Goal: Obtain resource: Obtain resource

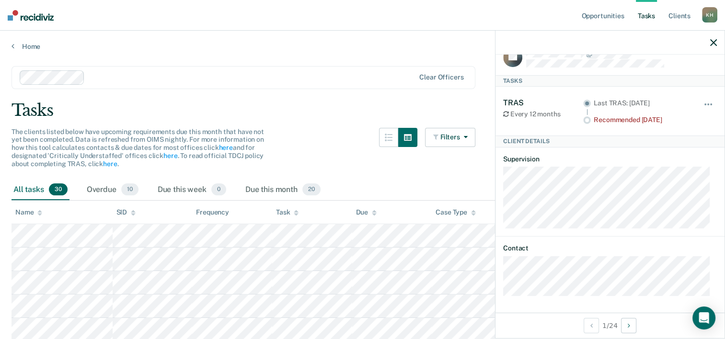
scroll to position [19, 0]
click at [630, 327] on icon "Next Client" at bounding box center [629, 326] width 2 height 7
click at [632, 330] on button "Next Client" at bounding box center [628, 325] width 15 height 15
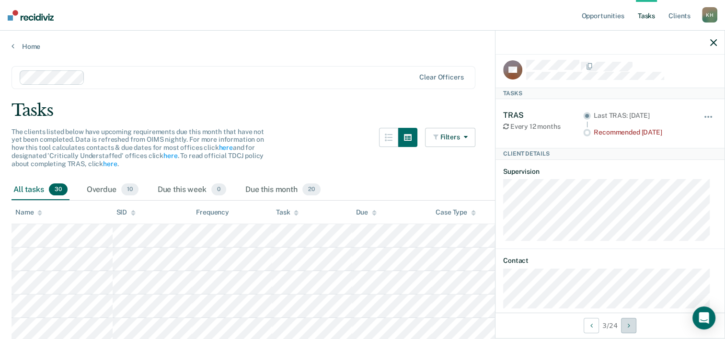
scroll to position [0, 0]
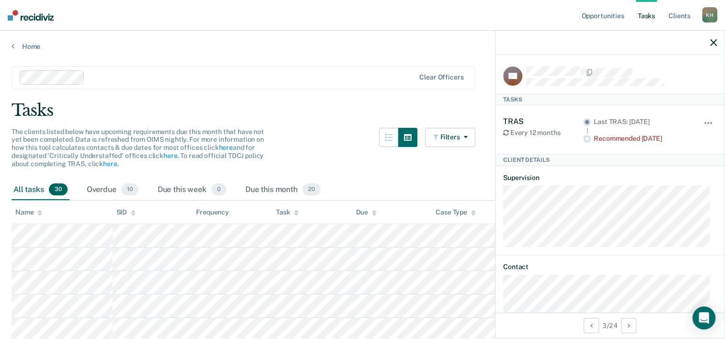
click at [401, 177] on div at bounding box center [398, 154] width 38 height 52
click at [715, 46] on icon "button" at bounding box center [714, 42] width 7 height 7
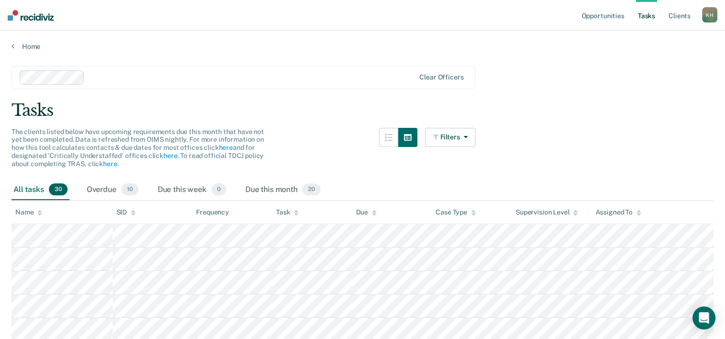
click at [714, 22] on div "K H" at bounding box center [709, 14] width 15 height 15
click at [714, 23] on div "[PERSON_NAME] K H Profile How it works Log Out" at bounding box center [709, 16] width 15 height 18
click at [110, 190] on div "Overdue 10" at bounding box center [113, 190] width 56 height 21
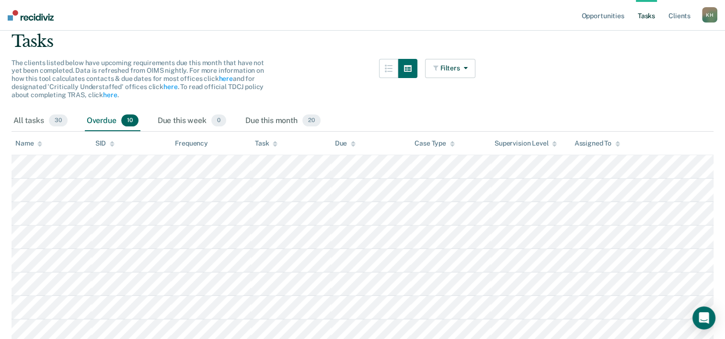
scroll to position [61, 0]
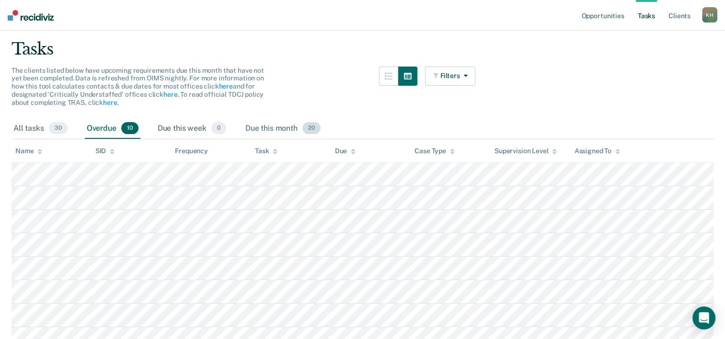
click at [294, 131] on div "Due this month 20" at bounding box center [283, 128] width 79 height 21
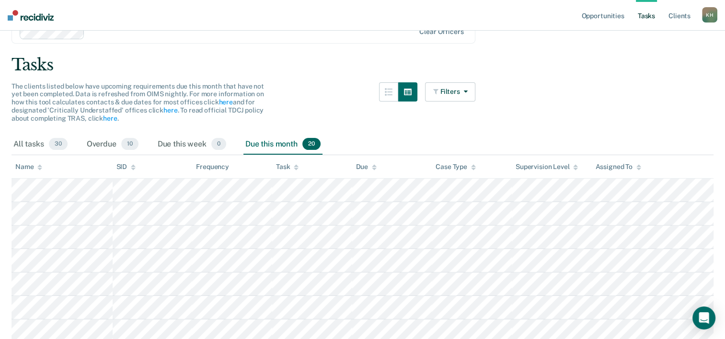
scroll to position [0, 0]
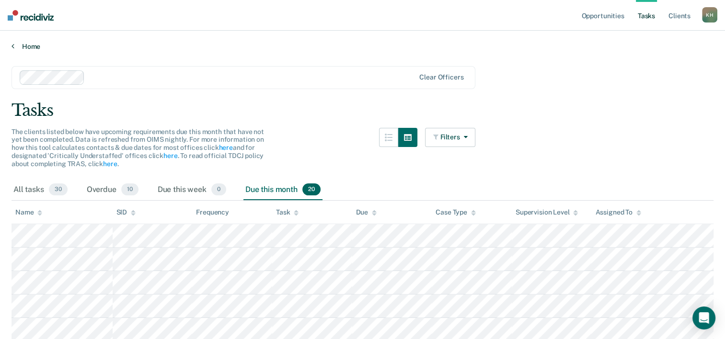
click at [19, 44] on link "Home" at bounding box center [363, 46] width 702 height 9
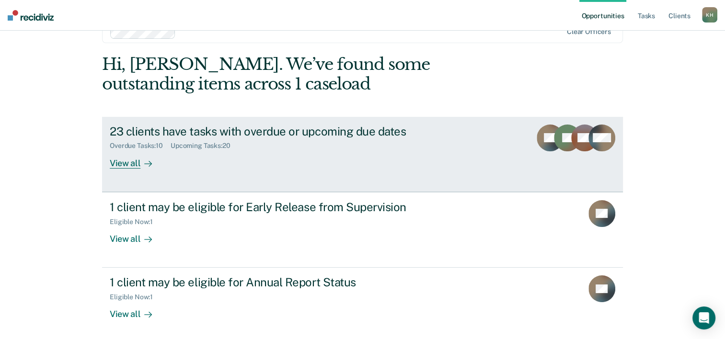
scroll to position [68, 0]
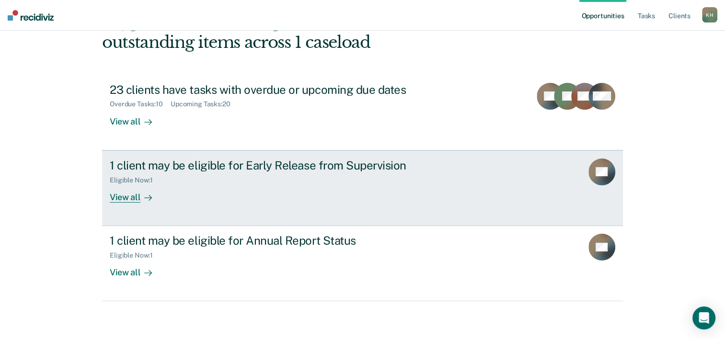
click at [333, 173] on div "Eligible Now : 1" at bounding box center [278, 179] width 337 height 12
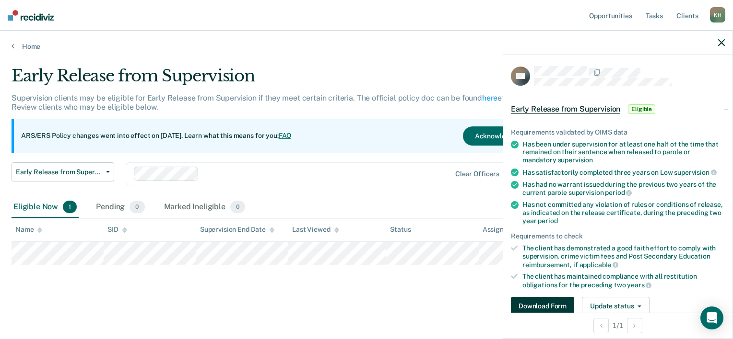
click at [561, 303] on button "Download Form" at bounding box center [542, 306] width 63 height 19
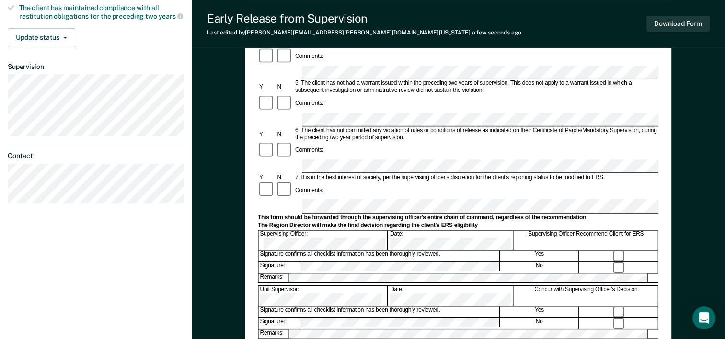
scroll to position [288, 0]
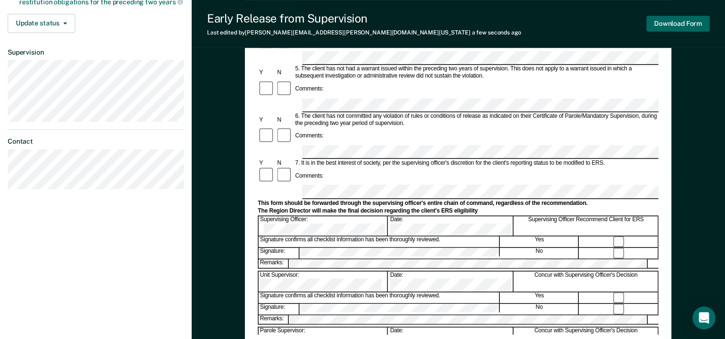
click at [688, 29] on button "Download Form" at bounding box center [678, 24] width 63 height 16
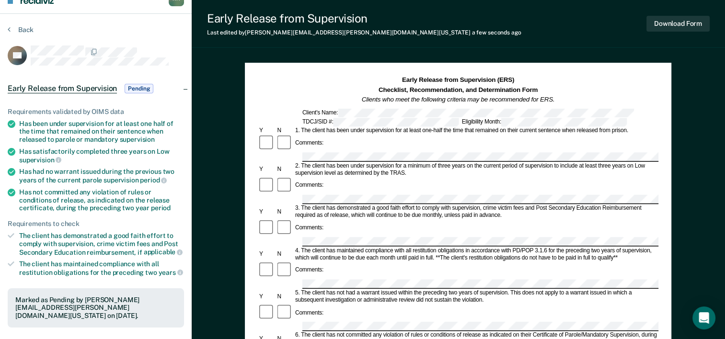
scroll to position [0, 0]
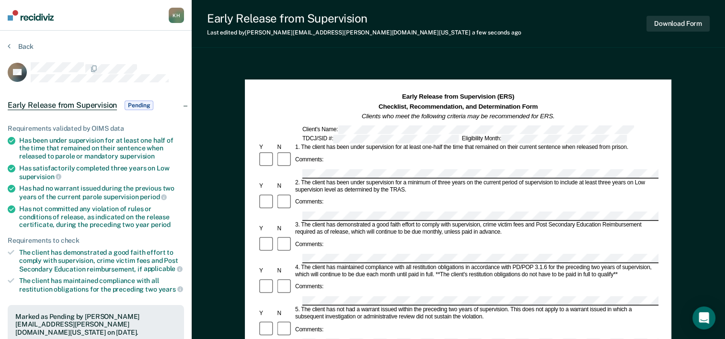
click at [25, 36] on section "Back PC Early Release from Supervision Pending Requirements validated by OIMS d…" at bounding box center [96, 291] width 192 height 520
click at [35, 42] on div "Back" at bounding box center [96, 52] width 176 height 20
click at [31, 46] on button "Back" at bounding box center [21, 46] width 26 height 9
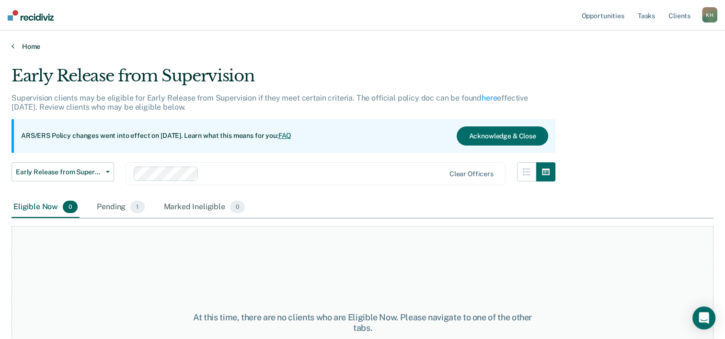
click at [12, 45] on icon at bounding box center [13, 46] width 3 height 8
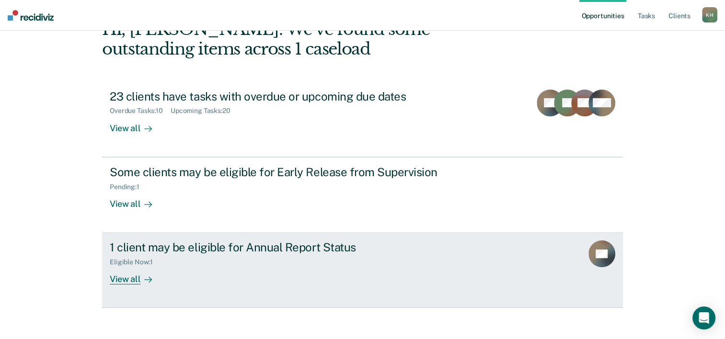
scroll to position [68, 0]
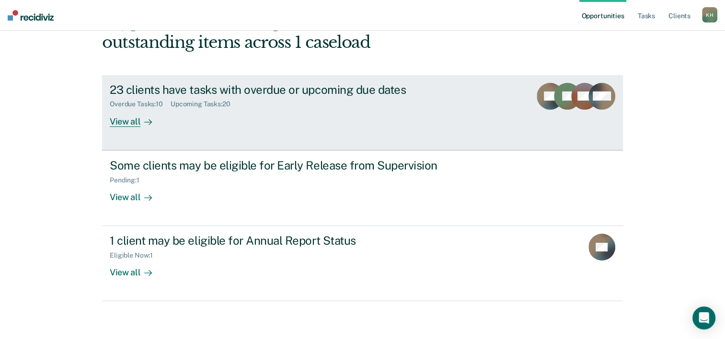
click at [206, 112] on div "23 clients have tasks with overdue or upcoming due dates Overdue Tasks : 10 Upc…" at bounding box center [290, 105] width 360 height 44
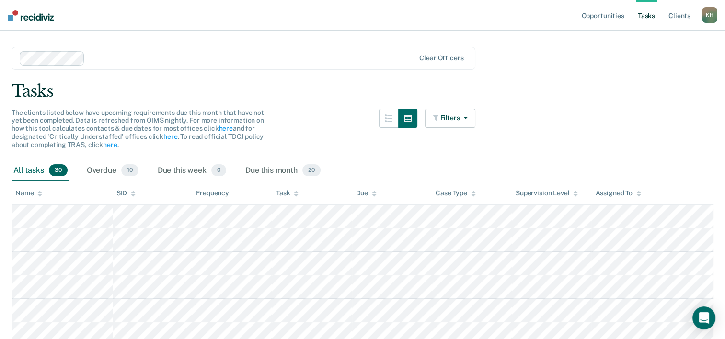
scroll to position [48, 0]
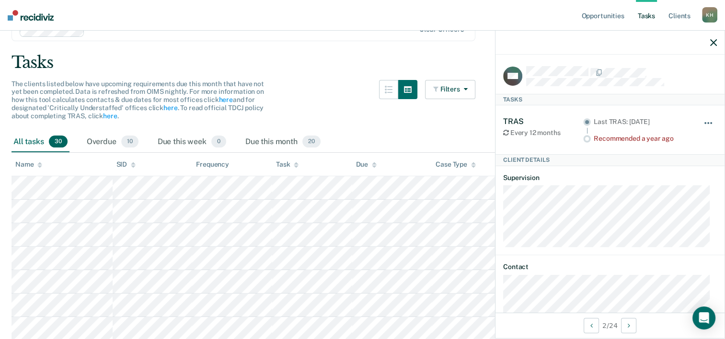
click at [711, 122] on span "button" at bounding box center [712, 123] width 2 height 2
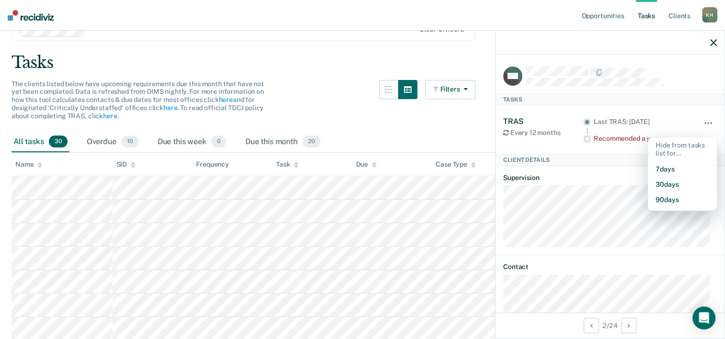
click at [693, 118] on div "TRAS Every 12 months Last TRAS: [DATE] Recommended a year ago Hide from tasks l…" at bounding box center [610, 130] width 214 height 26
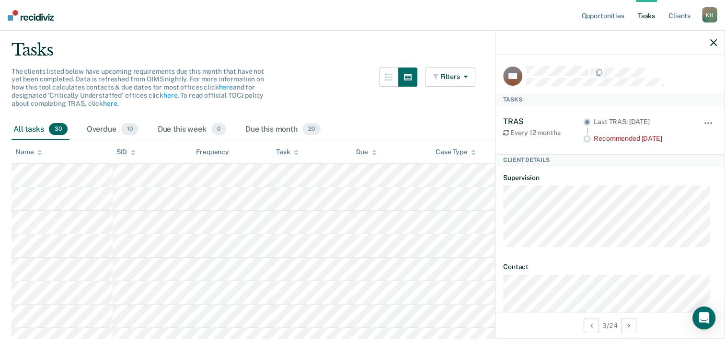
scroll to position [0, 0]
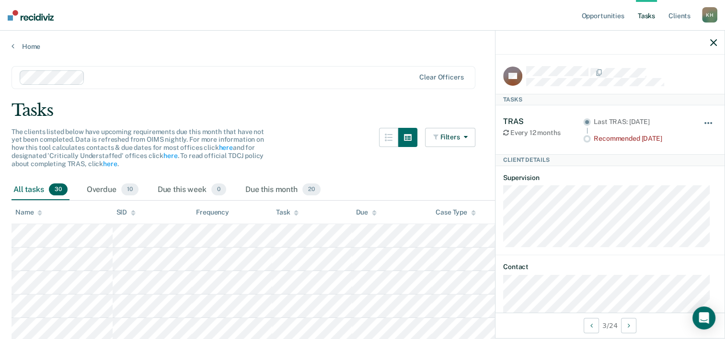
click at [701, 123] on button "button" at bounding box center [709, 127] width 16 height 15
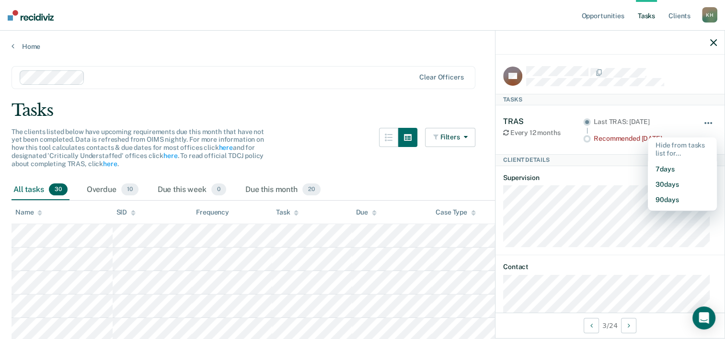
click at [701, 120] on button "button" at bounding box center [709, 127] width 16 height 15
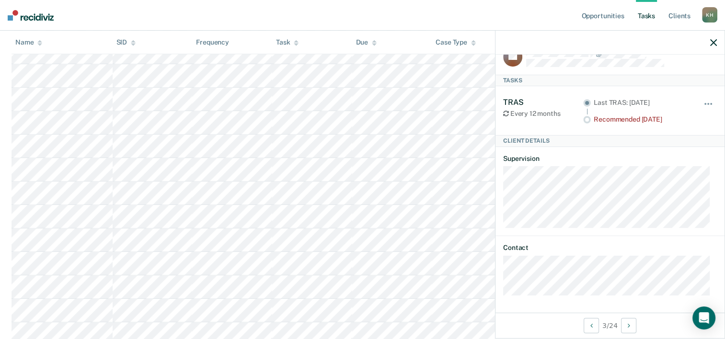
scroll to position [623, 0]
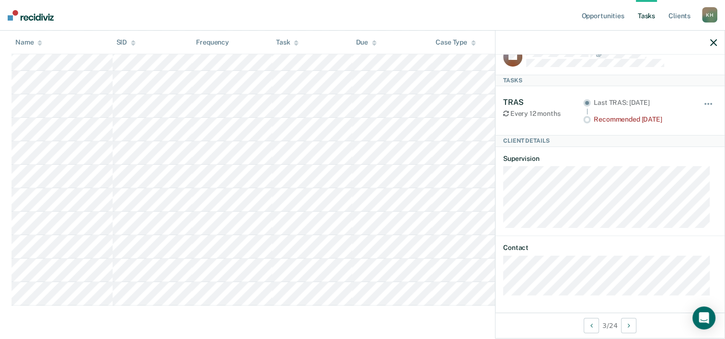
click at [713, 43] on icon "button" at bounding box center [714, 42] width 7 height 7
click at [716, 40] on icon "button" at bounding box center [714, 42] width 7 height 7
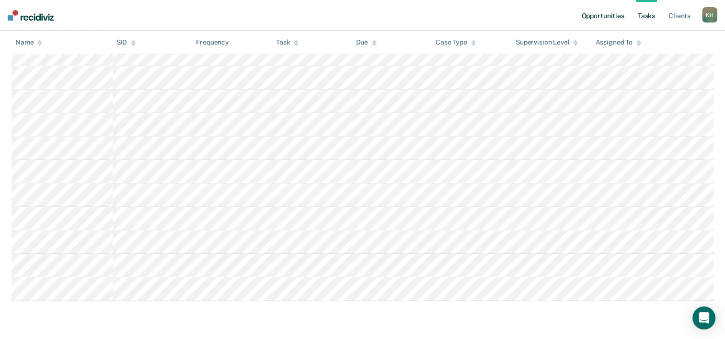
click at [601, 17] on link "Opportunities" at bounding box center [603, 15] width 47 height 31
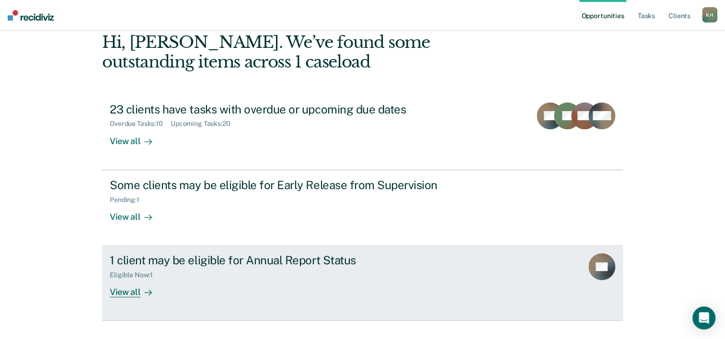
scroll to position [68, 0]
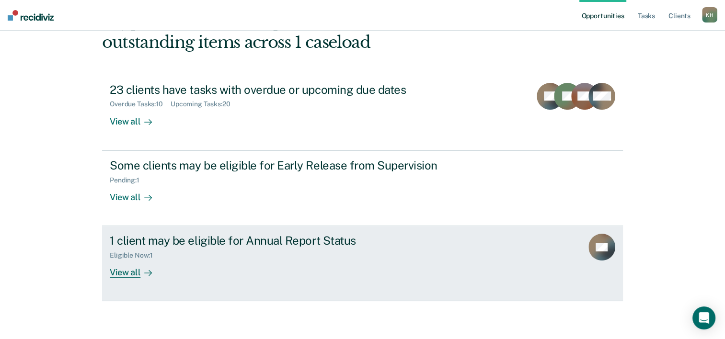
click at [245, 263] on div "1 client may be eligible for Annual Report Status Eligible Now : 1 View all" at bounding box center [290, 256] width 360 height 44
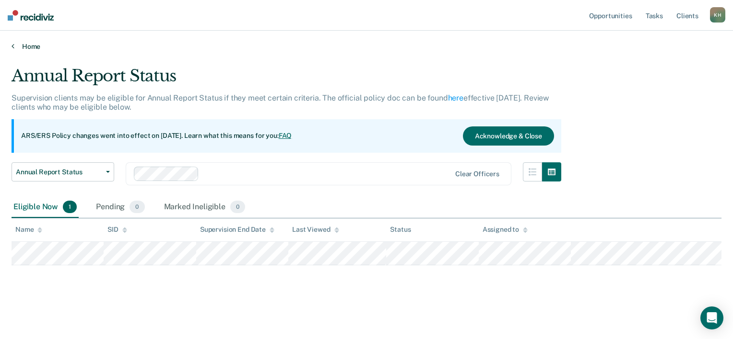
click at [30, 45] on link "Home" at bounding box center [367, 46] width 710 height 9
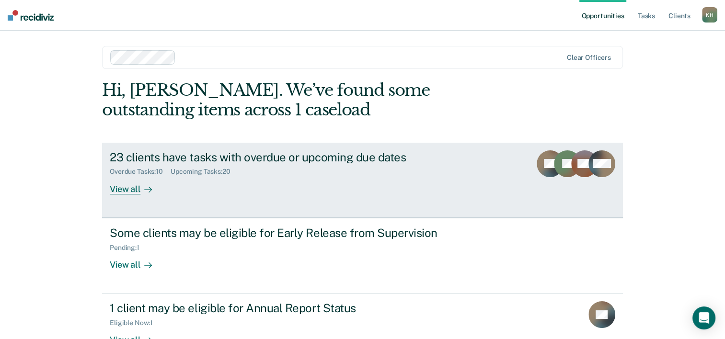
click at [281, 174] on div "Overdue Tasks : 10 Upcoming Tasks : 20" at bounding box center [278, 170] width 337 height 12
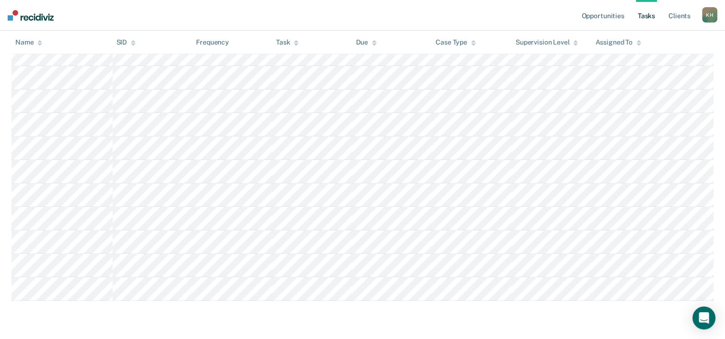
scroll to position [632, 0]
